Goal: Task Accomplishment & Management: Complete application form

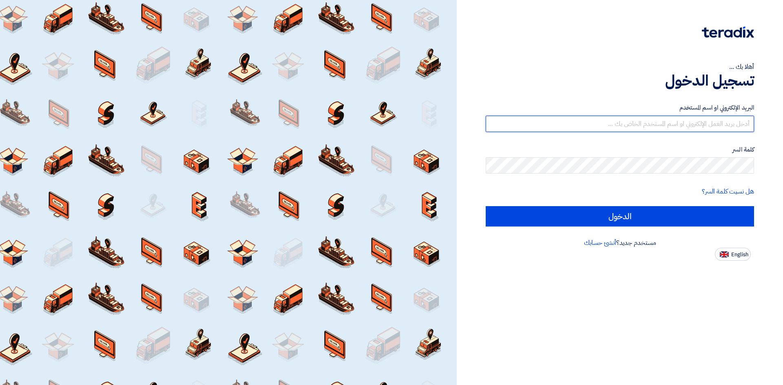
type input "[EMAIL_ADDRESS][DOMAIN_NAME]"
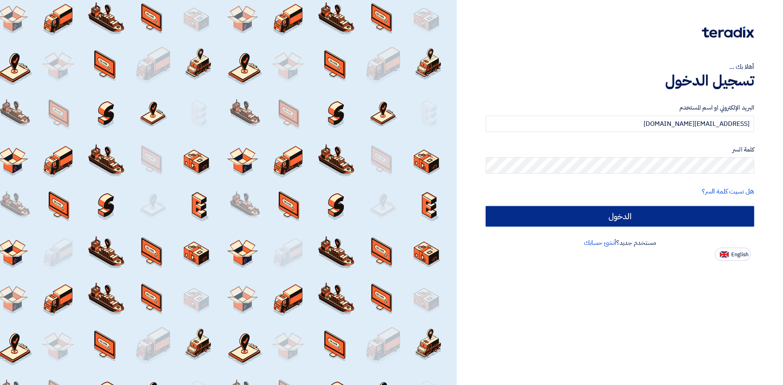
drag, startPoint x: 0, startPoint y: 0, endPoint x: 622, endPoint y: 221, distance: 660.2
click at [622, 221] on input "الدخول" at bounding box center [620, 216] width 268 height 20
type input "Sign in"
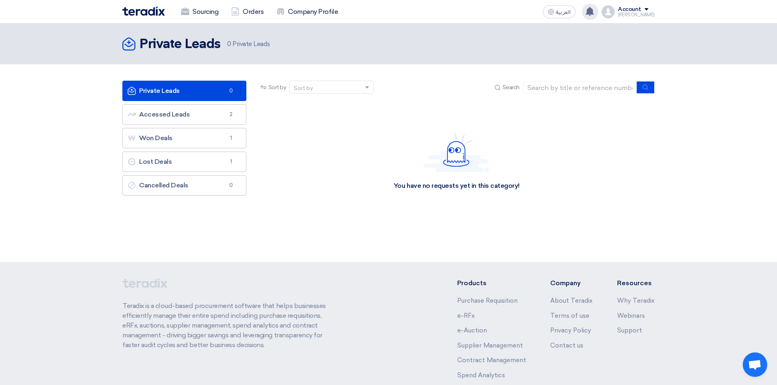
click at [594, 12] on use at bounding box center [590, 11] width 8 height 9
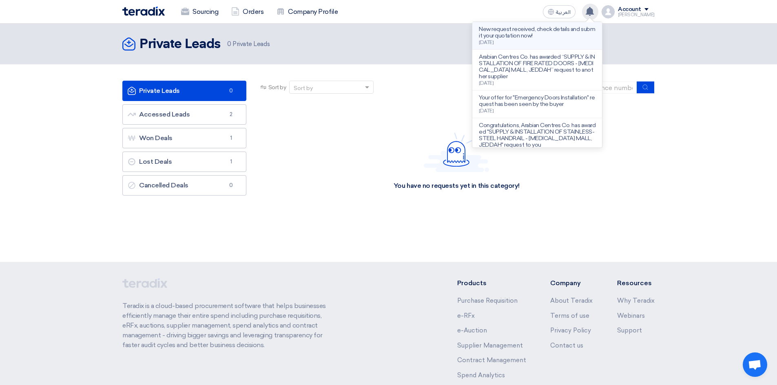
click at [522, 37] on p "New request received, check details and submit your quotation now!" at bounding box center [537, 32] width 117 height 13
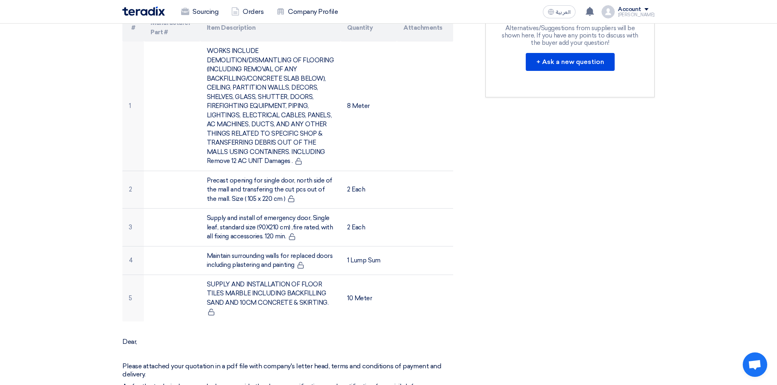
scroll to position [245, 0]
